Goal: Entertainment & Leisure: Consume media (video, audio)

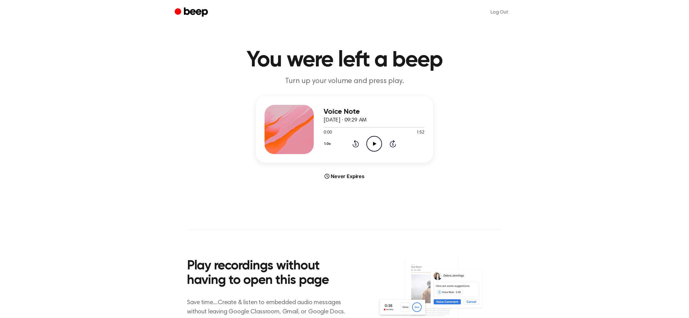
click at [373, 142] on icon at bounding box center [374, 144] width 3 height 4
drag, startPoint x: 324, startPoint y: 127, endPoint x: 342, endPoint y: 126, distance: 17.2
click at [341, 126] on div at bounding box center [373, 127] width 101 height 5
click at [375, 145] on icon "Pause Audio" at bounding box center [374, 144] width 16 height 16
